Goal: Transaction & Acquisition: Donate

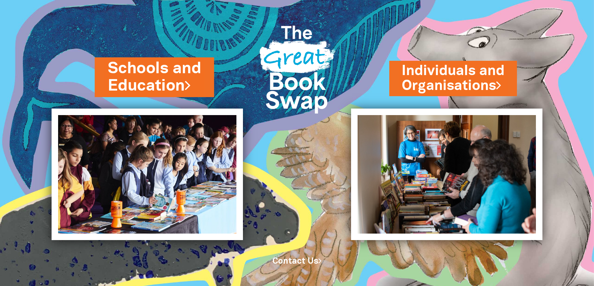
click at [135, 75] on link "Schools and Education" at bounding box center [154, 77] width 93 height 39
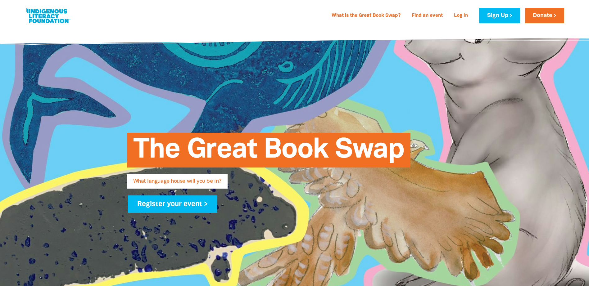
type input "Caroline"
type input "Roeger"
type input "caroline.roeger601@schools.sa.edu.au"
type input "Marryatville High School"
select select "high-school"
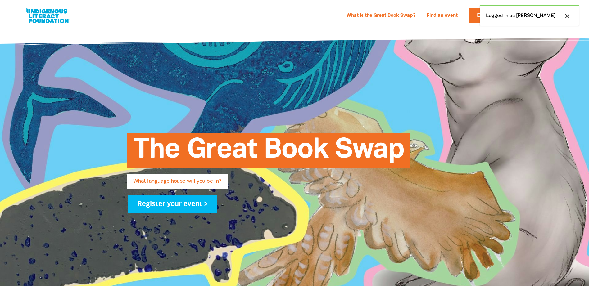
click at [528, 18] on div "close Logged in as Caroline" at bounding box center [529, 15] width 99 height 21
click at [495, 15] on link "Donate" at bounding box center [488, 15] width 39 height 15
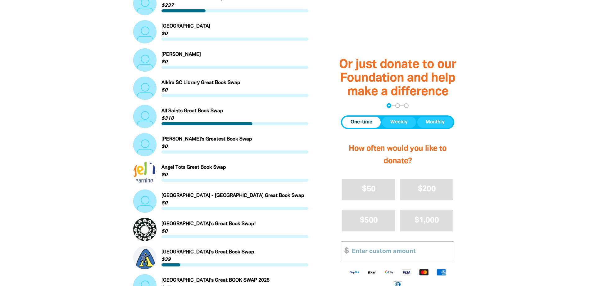
scroll to position [217, 0]
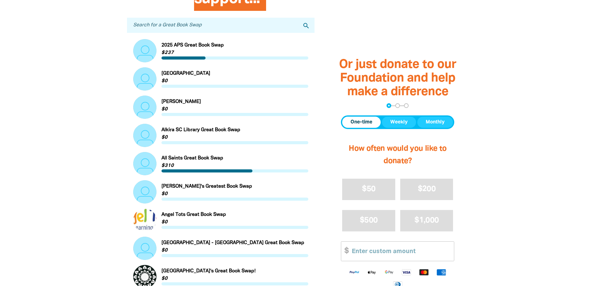
click at [165, 25] on input "Search for a Great Book Swap" at bounding box center [221, 25] width 188 height 15
type input "marrya"
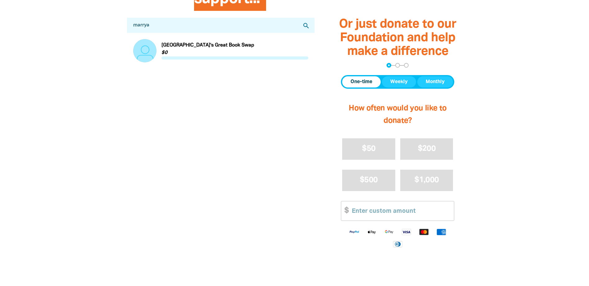
click at [136, 88] on div "Find a Great Book Swap to support... Search for a Great Book Swap marrya search…" at bounding box center [221, 131] width 206 height 320
click at [191, 47] on link "Link to Marryatville High School's Great Book Swap" at bounding box center [220, 50] width 175 height 23
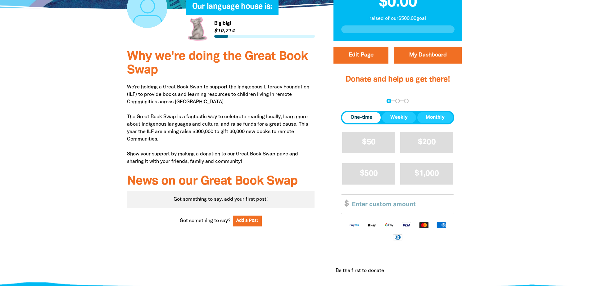
scroll to position [93, 0]
